Goal: Task Accomplishment & Management: Manage account settings

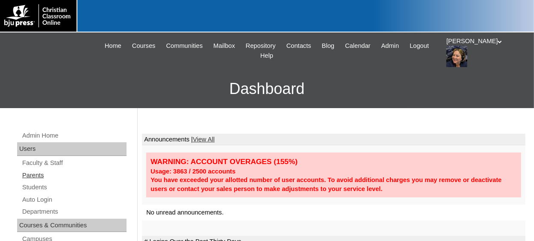
drag, startPoint x: 42, startPoint y: 186, endPoint x: 99, endPoint y: 176, distance: 58.2
click at [41, 186] on link "Students" at bounding box center [73, 187] width 105 height 11
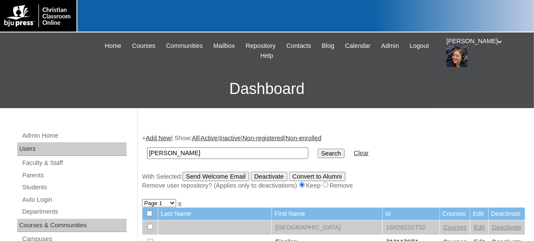
type input "[PERSON_NAME]"
click at [318, 149] on input "Search" at bounding box center [331, 153] width 27 height 9
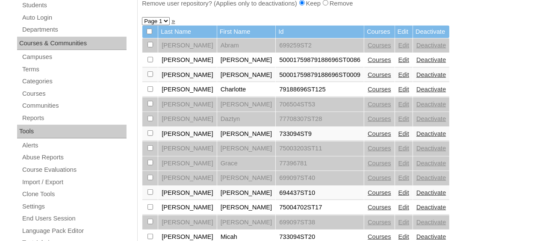
scroll to position [214, 0]
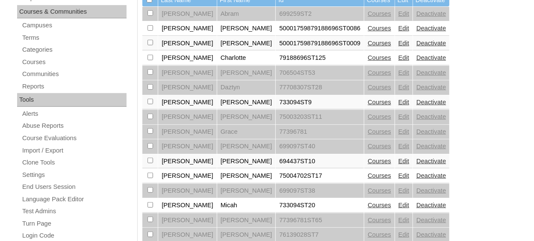
click at [399, 160] on link "Edit" at bounding box center [404, 161] width 11 height 7
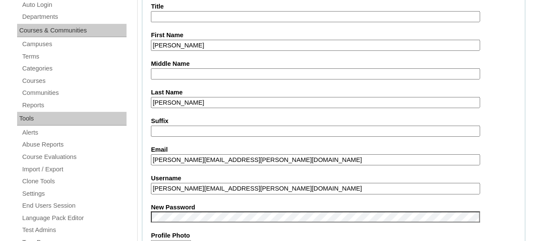
scroll to position [214, 0]
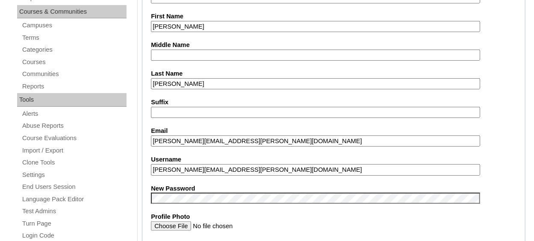
click at [197, 168] on input "Janete.Murrary@student.org" at bounding box center [315, 170] width 329 height 12
click at [243, 170] on input "Janete.Murray@student.org" at bounding box center [315, 170] width 329 height 12
type input "Janete.Murray@student.pvcama.org"
click at [266, 215] on label "Profile Photo" at bounding box center [334, 217] width 366 height 9
click at [266, 222] on input "Profile Photo" at bounding box center [315, 226] width 329 height 9
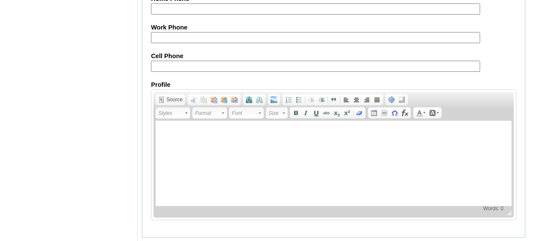
scroll to position [1064, 0]
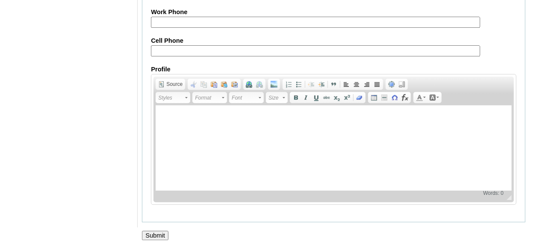
click at [162, 231] on input "Submit" at bounding box center [155, 235] width 27 height 9
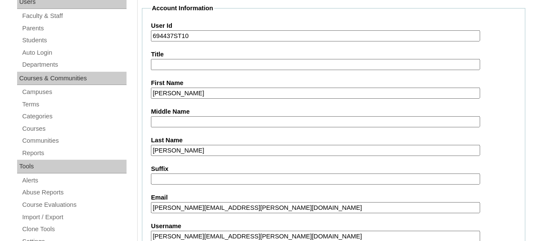
scroll to position [208, 0]
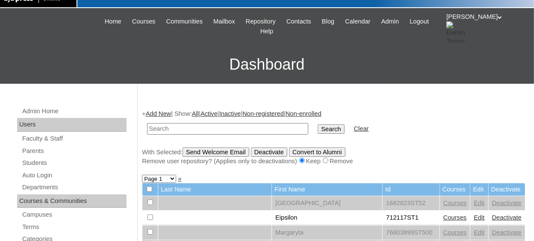
scroll to position [43, 0]
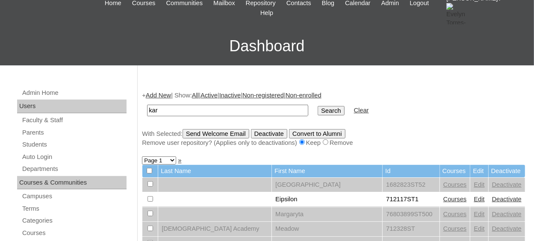
type input "kar"
click at [318, 110] on input "Search" at bounding box center [331, 110] width 27 height 9
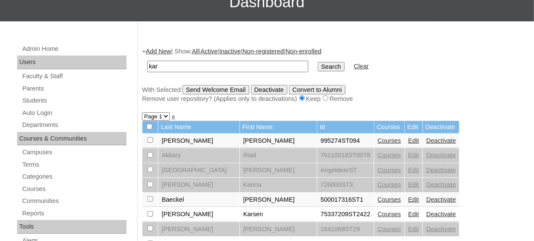
scroll to position [86, 0]
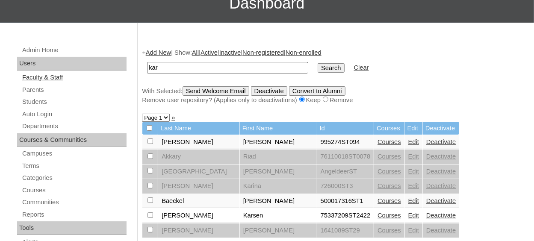
drag, startPoint x: 191, startPoint y: 66, endPoint x: 60, endPoint y: 80, distance: 131.6
type input "[PERSON_NAME]"
click at [318, 65] on input "Search" at bounding box center [331, 67] width 27 height 9
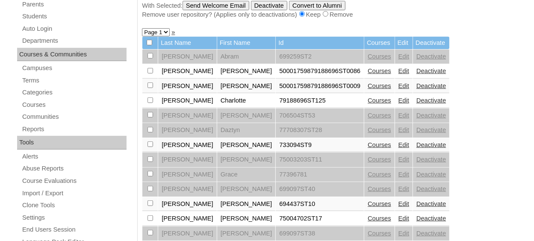
scroll to position [214, 0]
